Goal: Task Accomplishment & Management: Use online tool/utility

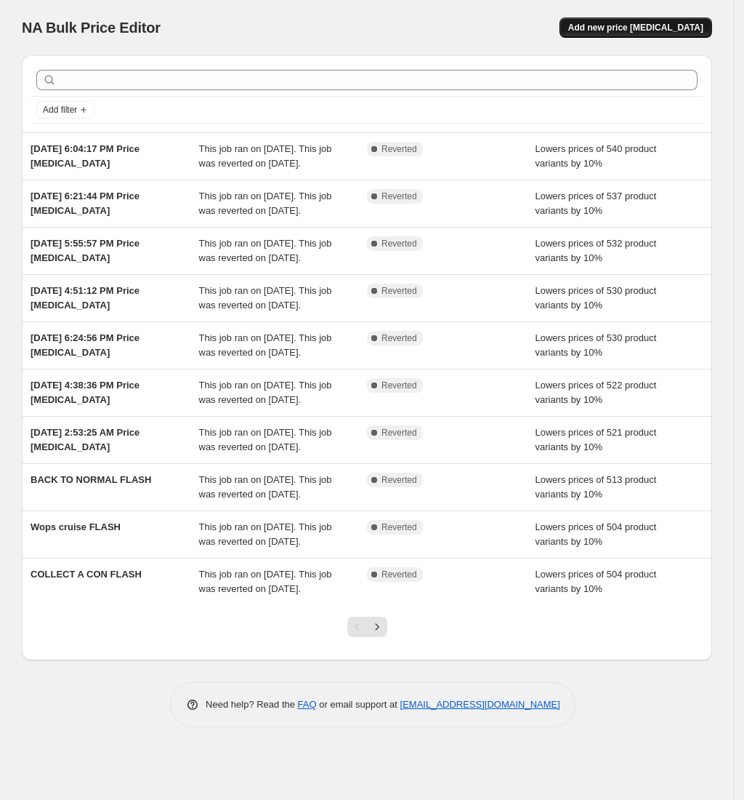
click at [693, 33] on button "Add new price [MEDICAL_DATA]" at bounding box center [636, 27] width 153 height 20
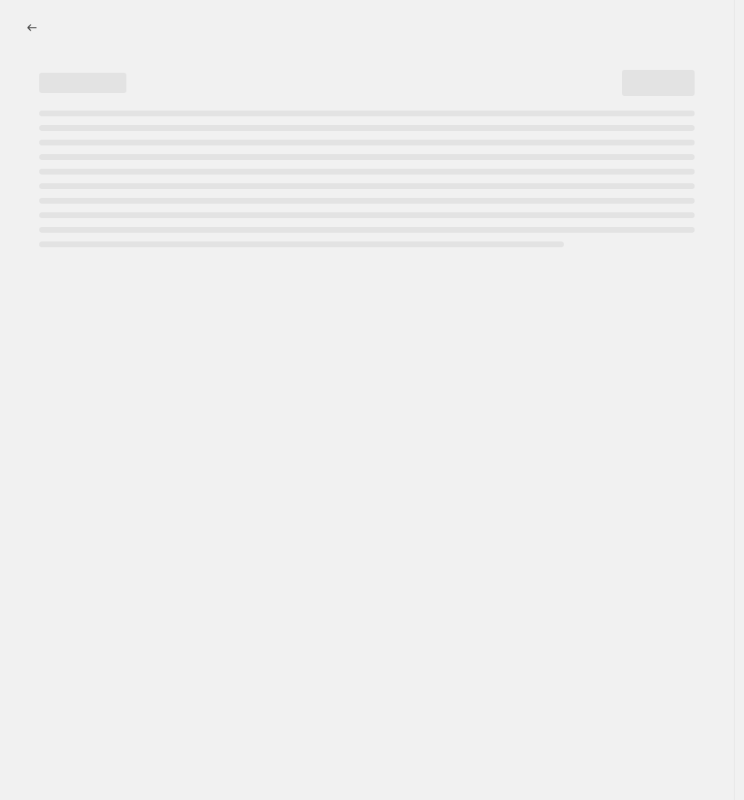
select select "percentage"
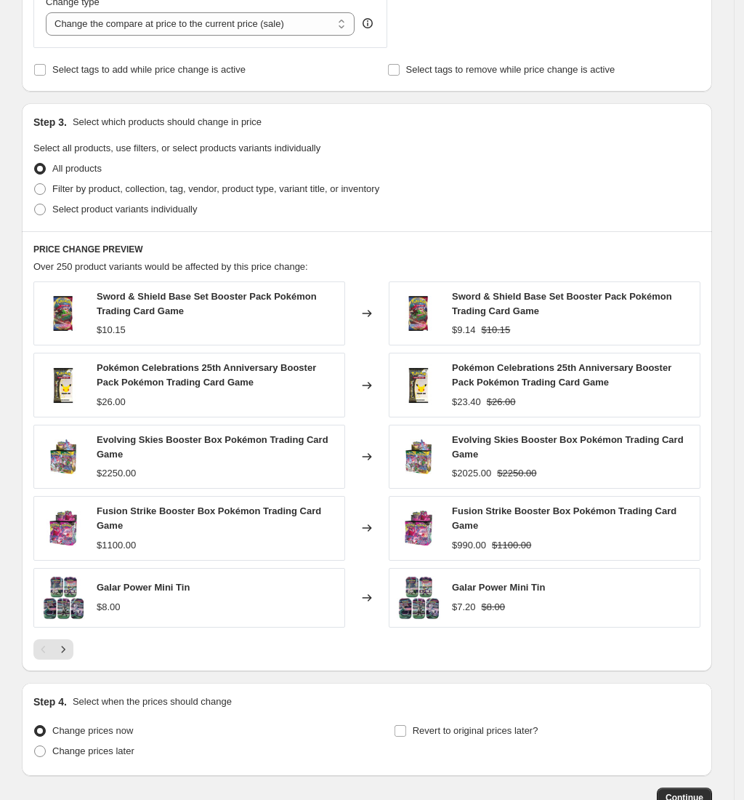
scroll to position [678, 0]
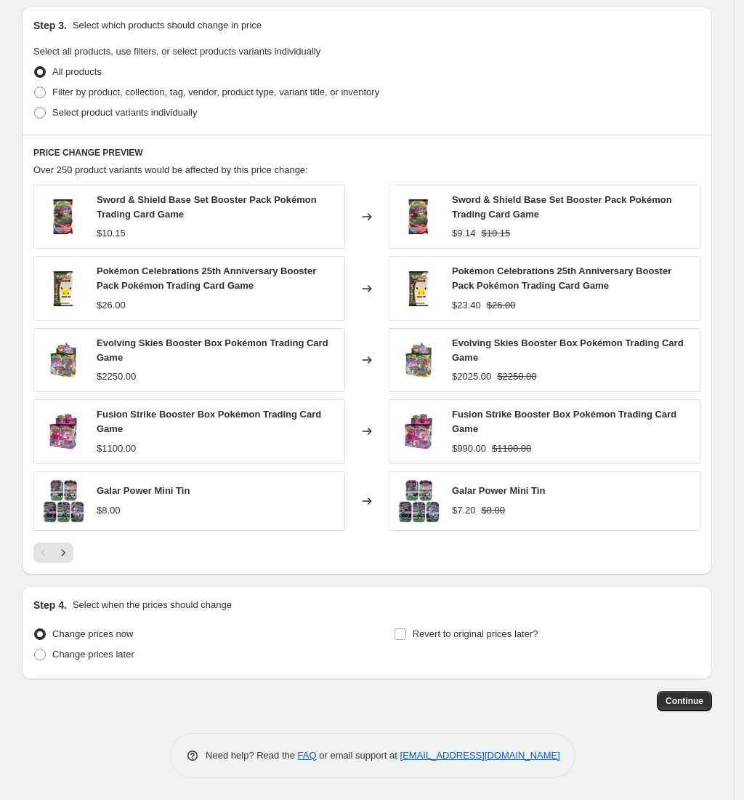
drag, startPoint x: 117, startPoint y: 653, endPoint x: 151, endPoint y: 653, distance: 34.2
click at [117, 653] on span "Change prices later" at bounding box center [93, 653] width 82 height 11
click at [35, 649] on input "Change prices later" at bounding box center [34, 648] width 1 height 1
radio input "true"
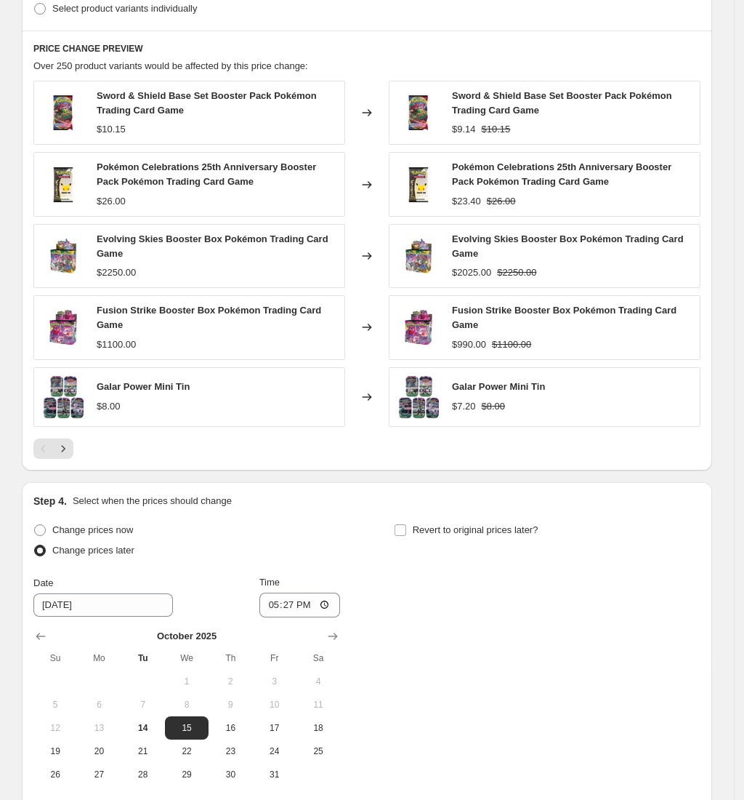
scroll to position [871, 0]
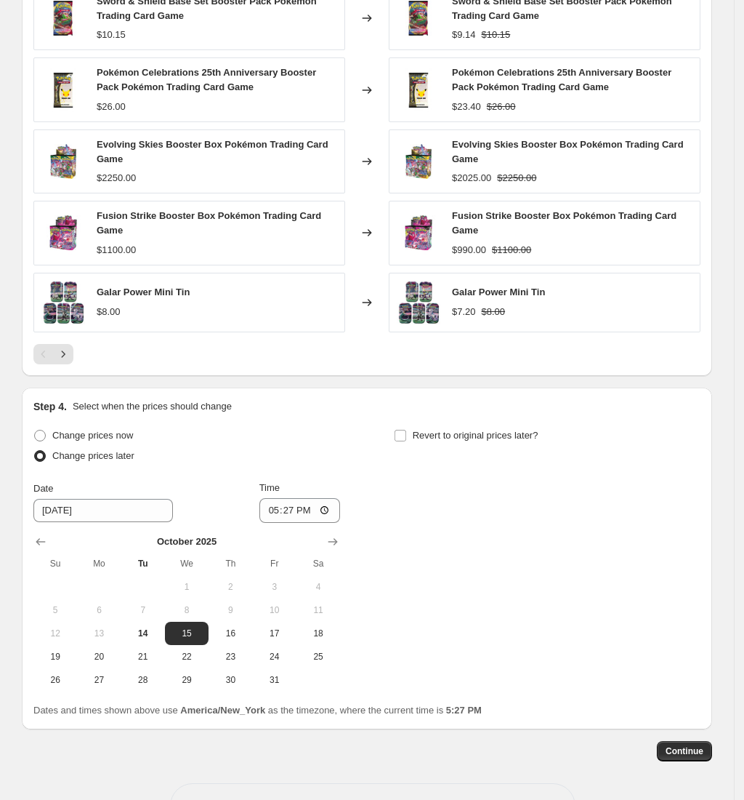
drag, startPoint x: 206, startPoint y: 638, endPoint x: 230, endPoint y: 612, distance: 35.0
click at [203, 638] on span "15" at bounding box center [187, 633] width 32 height 12
click at [275, 518] on input "17:27" at bounding box center [300, 510] width 81 height 25
click at [294, 515] on input "13:27" at bounding box center [300, 510] width 81 height 25
type input "01:00"
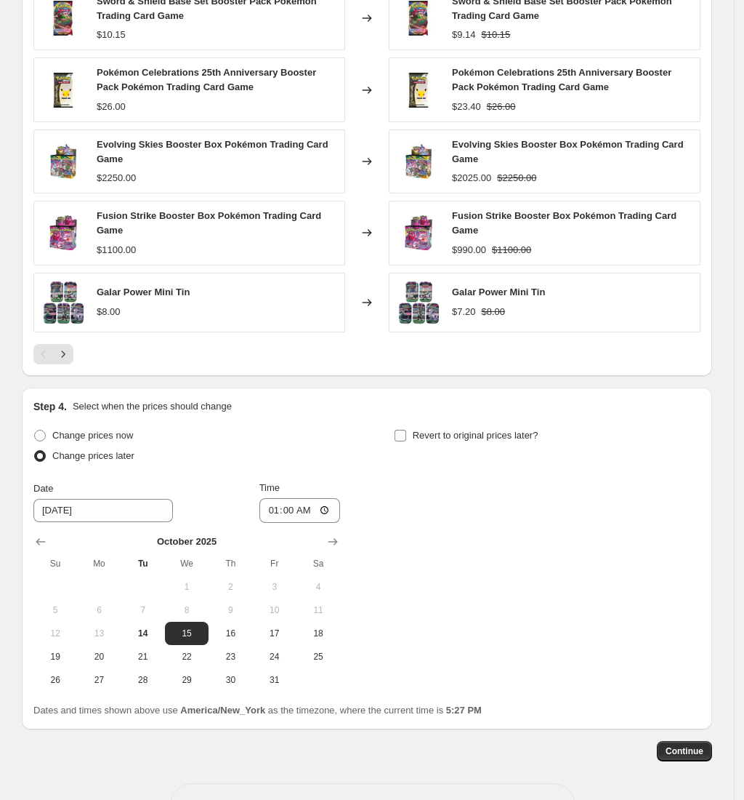
click at [404, 441] on input "Revert to original prices later?" at bounding box center [401, 436] width 12 height 12
checkbox input "true"
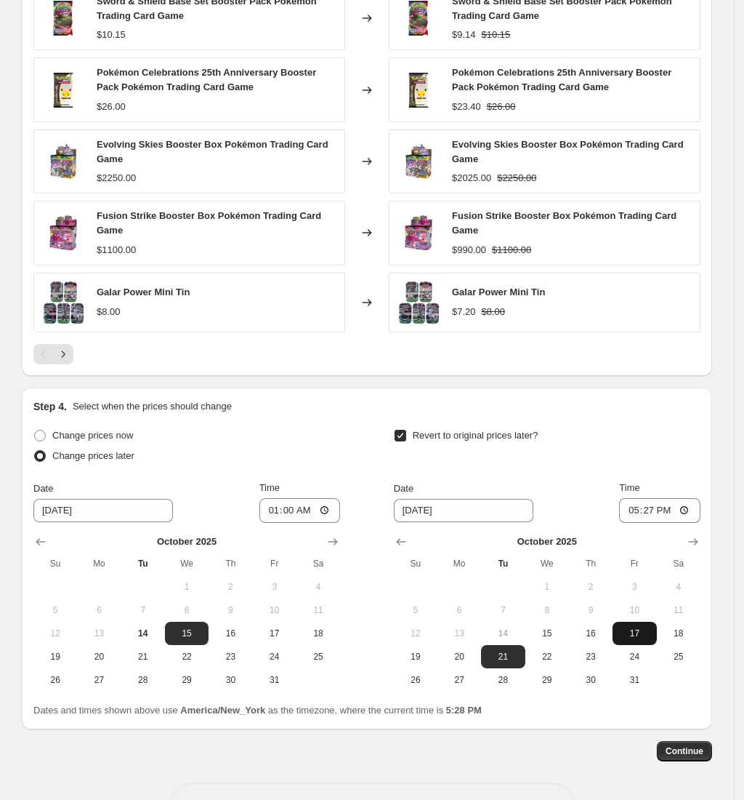
click at [638, 630] on button "17" at bounding box center [635, 633] width 44 height 23
type input "[DATE]"
click at [634, 512] on input "17:27" at bounding box center [659, 510] width 81 height 25
click at [649, 510] on input "13:27" at bounding box center [659, 510] width 81 height 25
type input "01:00"
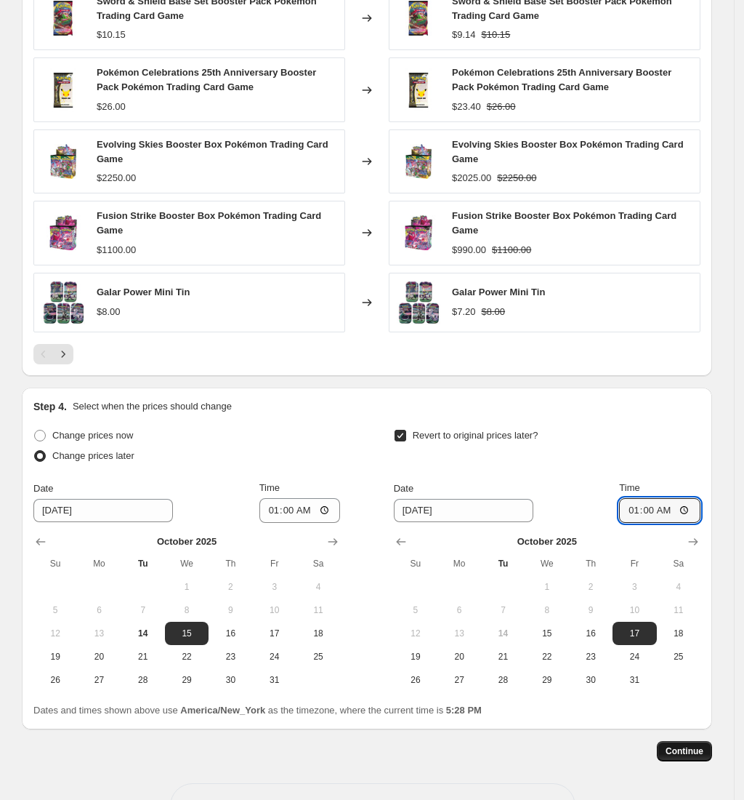
click at [685, 748] on button "Continue" at bounding box center [684, 751] width 55 height 20
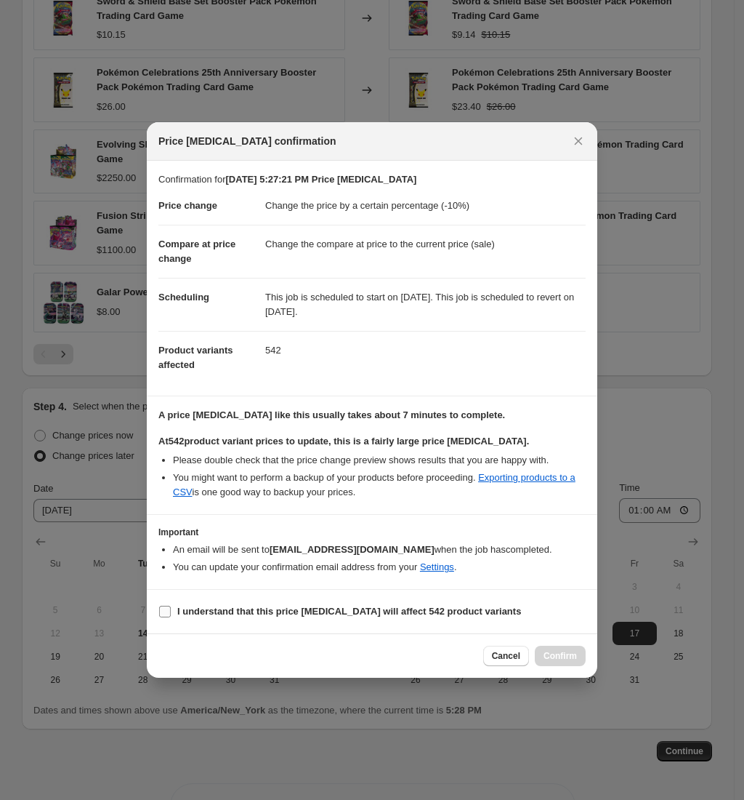
click at [273, 616] on b "I understand that this price [MEDICAL_DATA] will affect 542 product variants" at bounding box center [349, 611] width 344 height 11
click at [171, 616] on input "I understand that this price [MEDICAL_DATA] will affect 542 product variants" at bounding box center [165, 612] width 12 height 12
checkbox input "true"
click at [564, 659] on span "Confirm" at bounding box center [560, 656] width 33 height 12
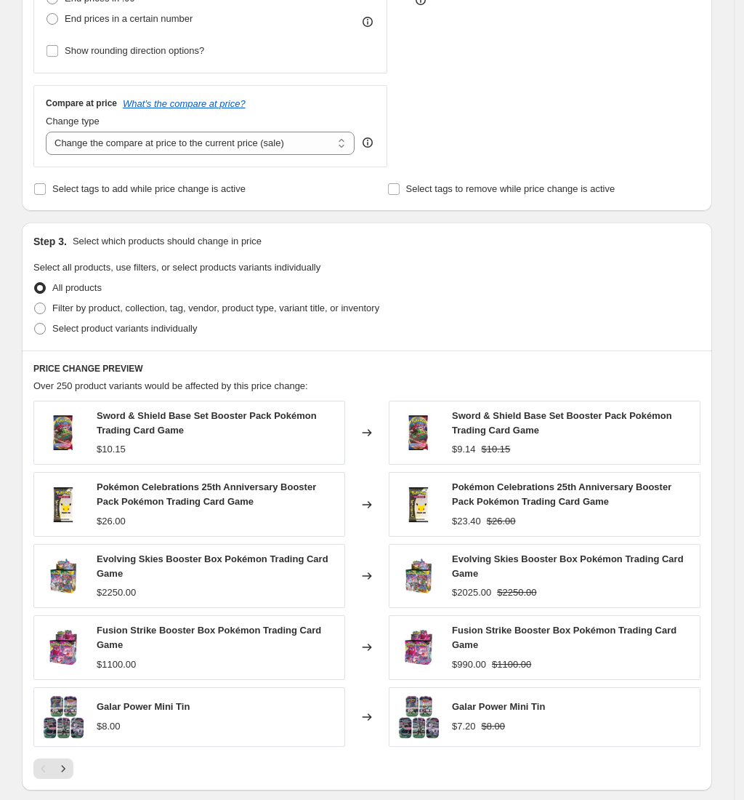
scroll to position [265, 0]
